Goal: Task Accomplishment & Management: Use online tool/utility

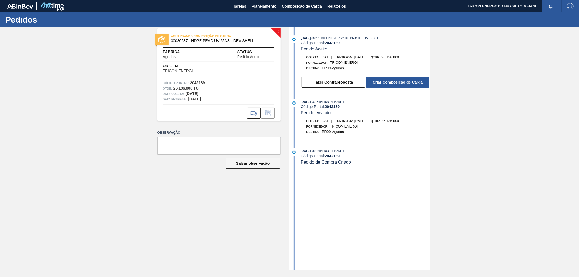
click at [451, 88] on div "! AGUARDANDO COMPOSIÇÃO DE CARGA 30030687 - HDPE PEAD UV 65N8U DEV SHELL Fábric…" at bounding box center [289, 148] width 579 height 243
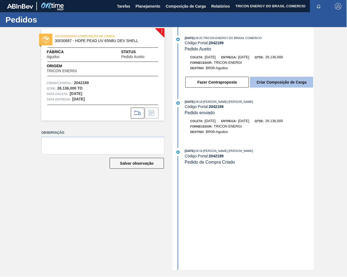
click at [290, 85] on button "Criar Composição de Carga" at bounding box center [281, 82] width 63 height 11
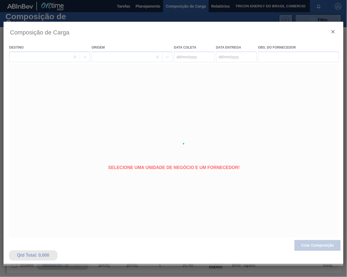
type coleta "[DATE]"
type entrega "[DATE]"
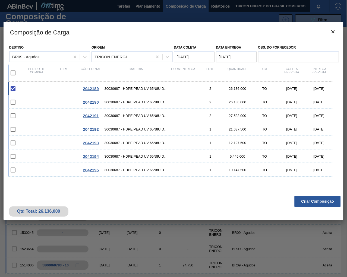
click at [14, 73] on input "checkbox" at bounding box center [12, 72] width 11 height 11
checkbox input "true"
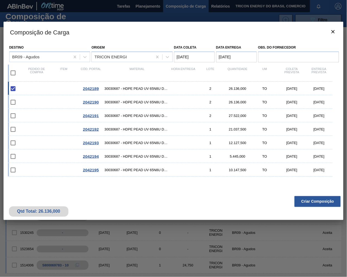
checkbox input "true"
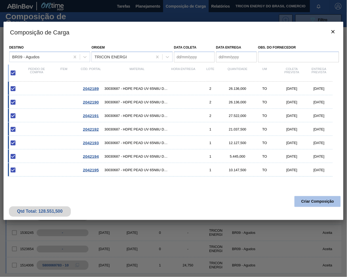
click at [296, 204] on button "Criar Composição" at bounding box center [317, 201] width 46 height 11
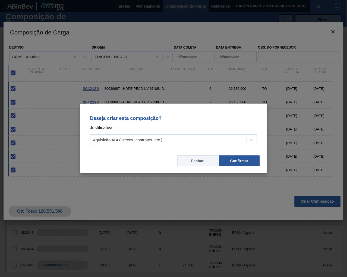
click at [199, 164] on button "Fechar" at bounding box center [197, 160] width 41 height 11
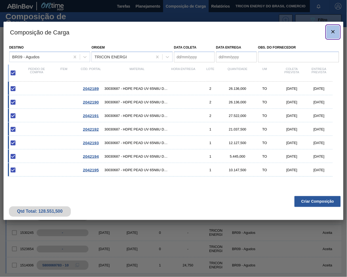
click at [330, 33] on icon "botão de ícone" at bounding box center [333, 31] width 7 height 7
